Goal: Task Accomplishment & Management: Complete application form

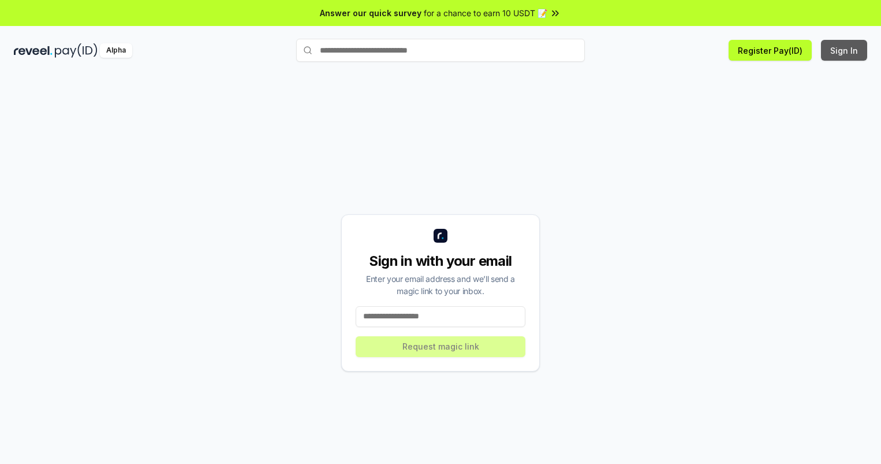
click at [845, 50] on button "Sign In" at bounding box center [844, 50] width 46 height 21
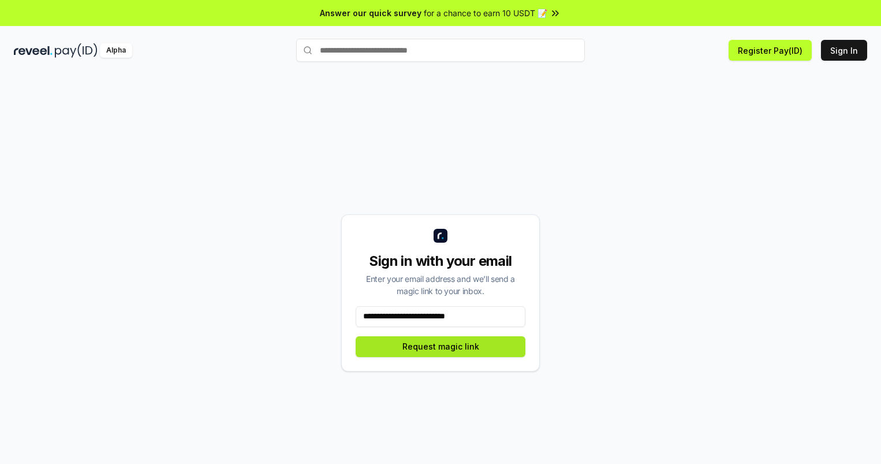
type input "**********"
click at [441, 346] on button "Request magic link" at bounding box center [441, 346] width 170 height 21
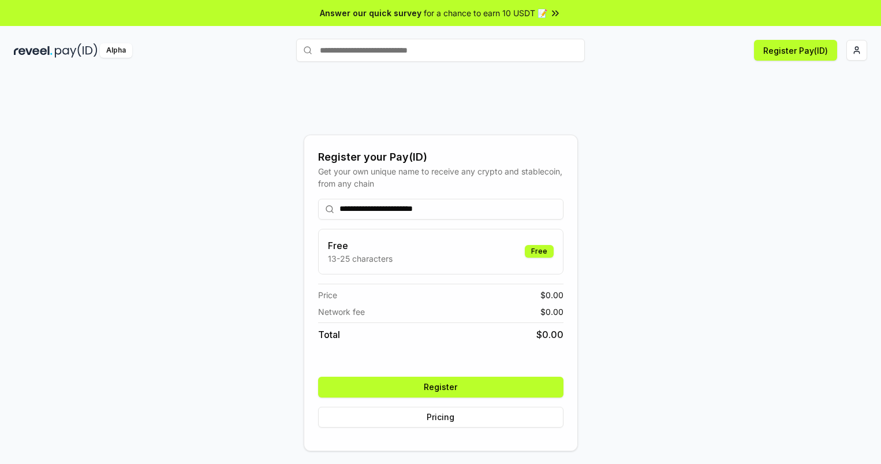
click at [441, 386] on button "Register" at bounding box center [440, 387] width 245 height 21
